Goal: Use online tool/utility: Utilize a website feature to perform a specific function

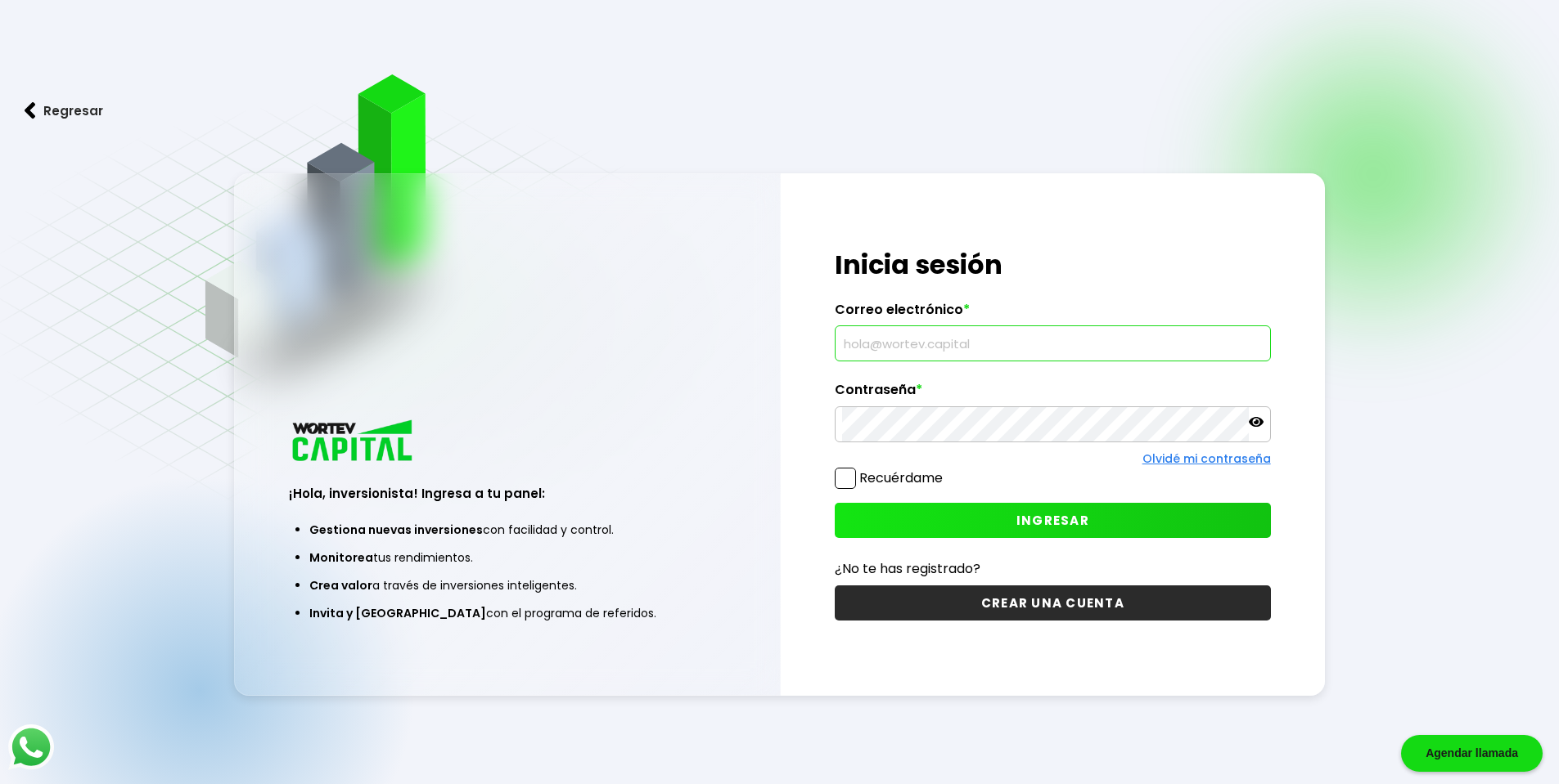
click at [990, 339] on input "text" at bounding box center [1053, 344] width 422 height 34
paste input "[PERSON_NAME][EMAIL_ADDRESS][DOMAIN_NAME]"
type input "[PERSON_NAME][EMAIL_ADDRESS][DOMAIN_NAME]"
click at [1041, 523] on span "INGRESAR" at bounding box center [1052, 520] width 73 height 17
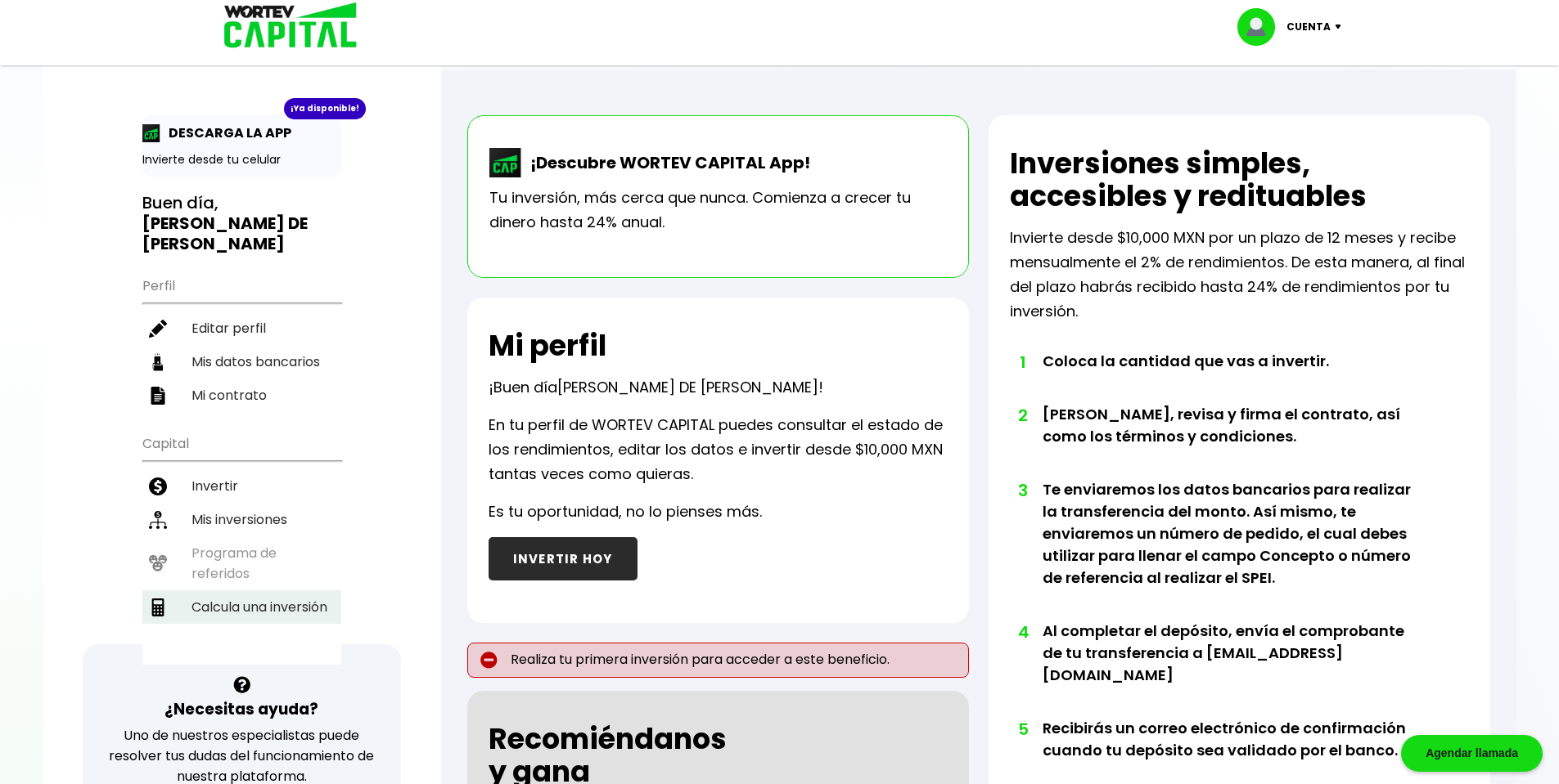
click at [240, 590] on li "Calcula una inversión" at bounding box center [242, 607] width 199 height 33
select select "1"
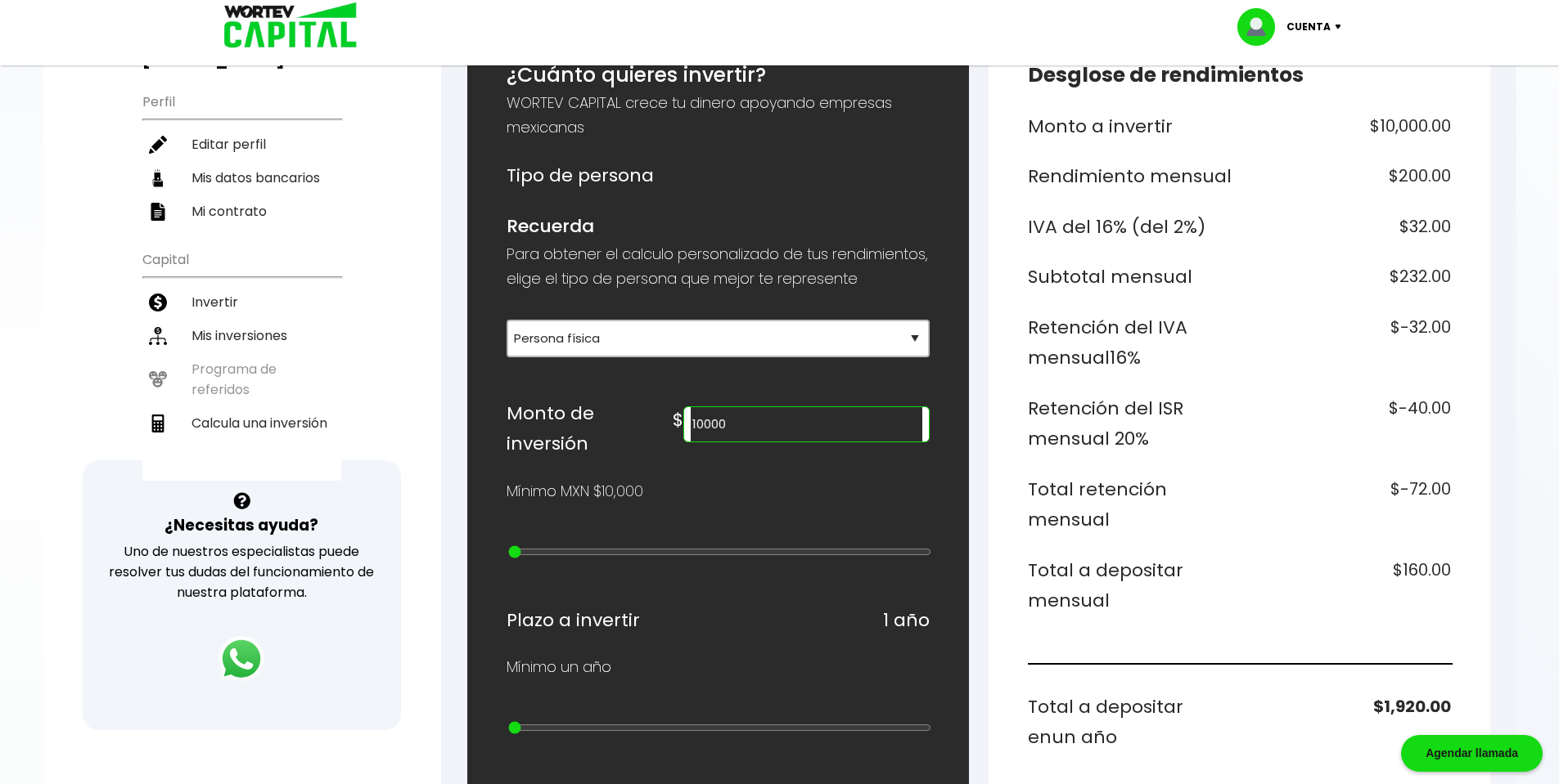
scroll to position [197, 0]
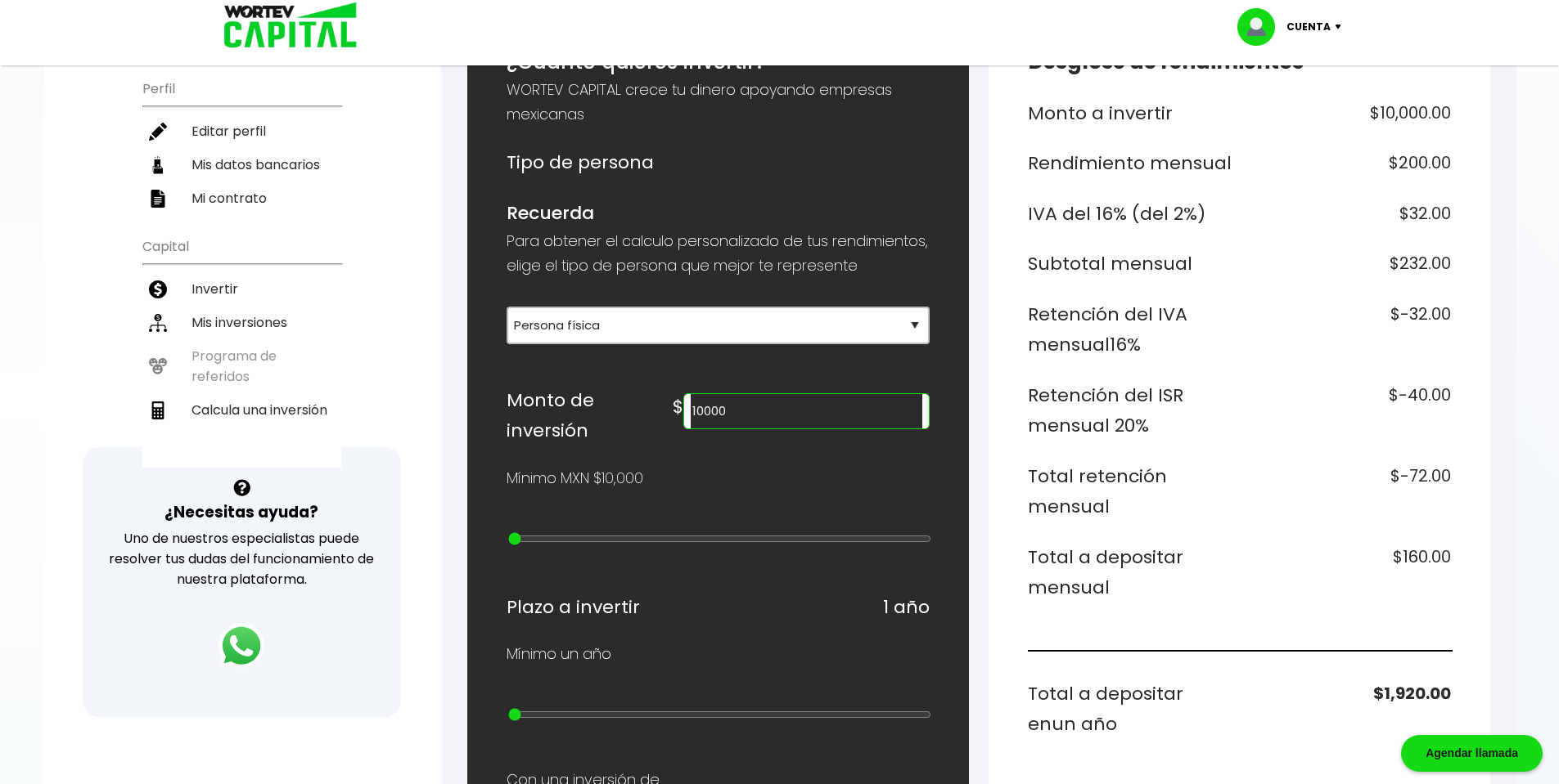
click at [778, 429] on input "10000" at bounding box center [805, 411] width 231 height 34
type input "1000000"
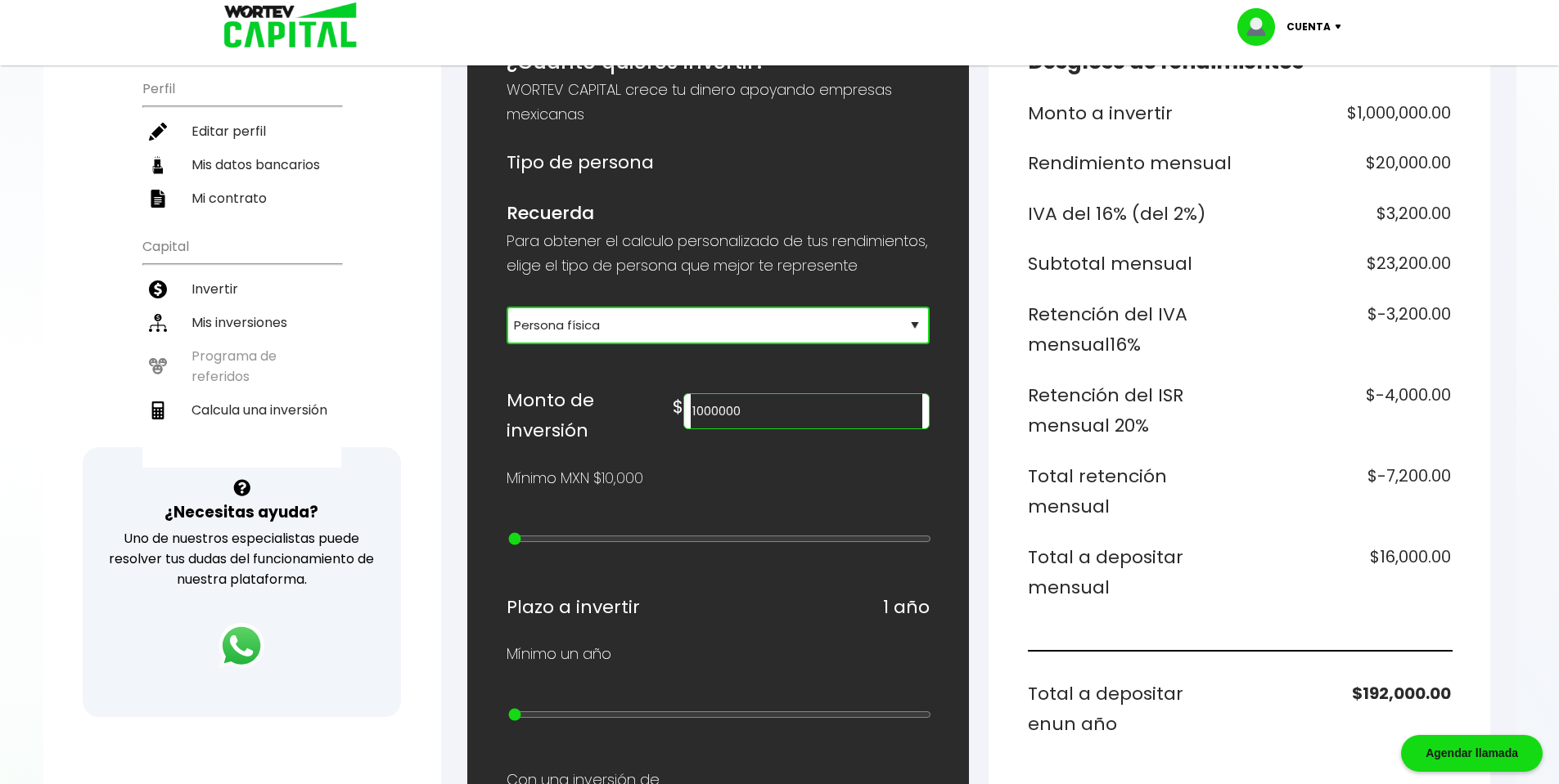
select select "2"
click at [507, 330] on select "Selecciona tu tipo de persona Persona Física que emite factura Persona física P…" at bounding box center [718, 326] width 423 height 38
